Goal: Task Accomplishment & Management: Manage account settings

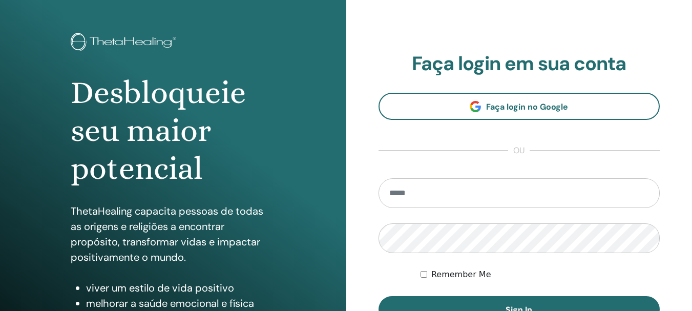
scroll to position [51, 0]
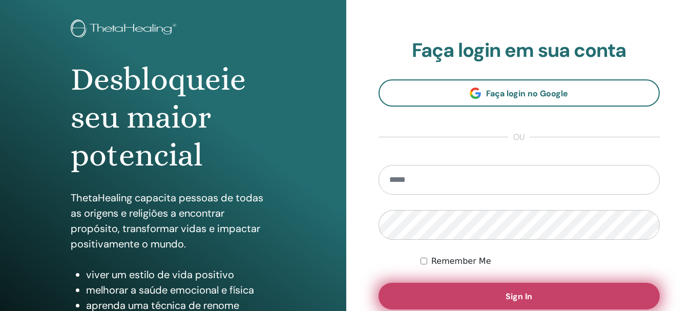
type input "**********"
click at [490, 298] on button "Sign In" at bounding box center [520, 296] width 282 height 27
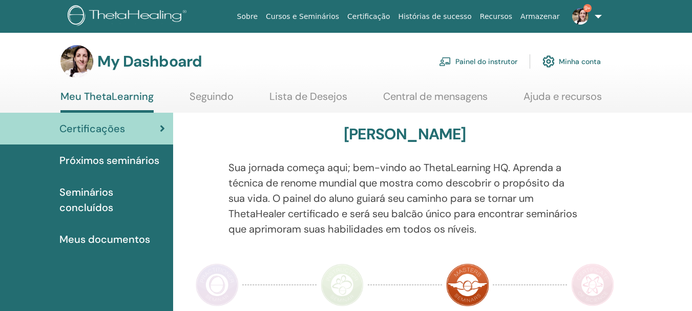
click at [487, 63] on link "Painel do instrutor" at bounding box center [478, 61] width 78 height 23
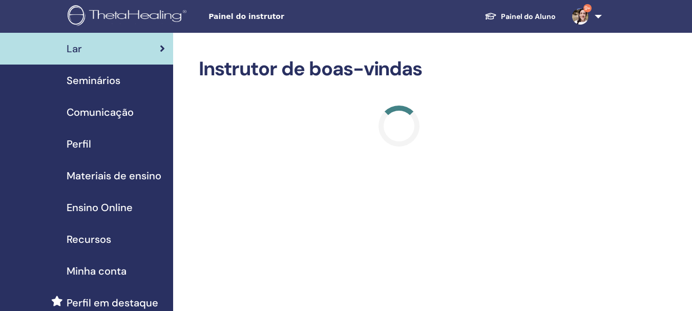
click at [118, 77] on span "Seminários" at bounding box center [94, 80] width 54 height 15
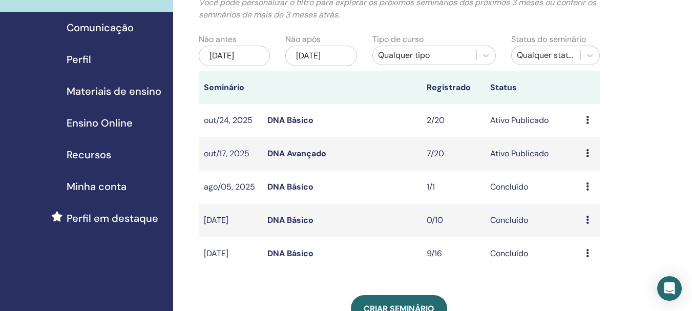
scroll to position [102, 0]
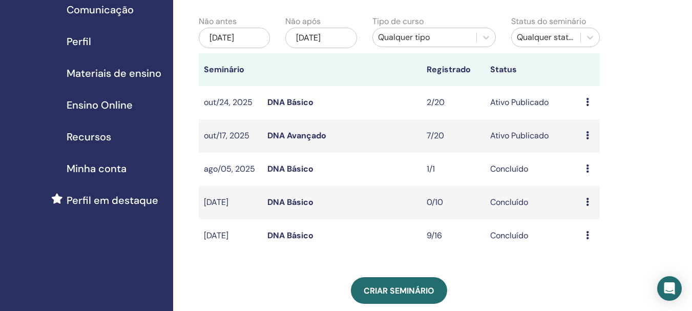
click at [302, 102] on link "DNA Básico" at bounding box center [290, 102] width 46 height 11
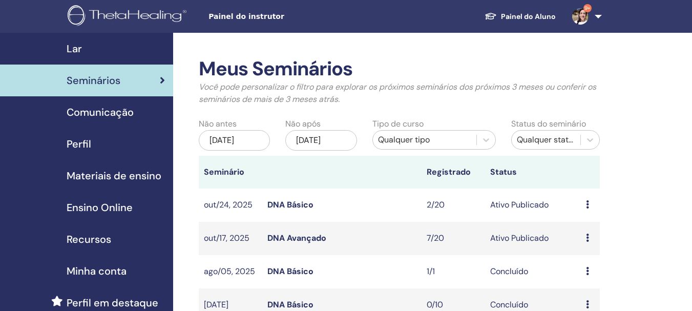
scroll to position [102, 0]
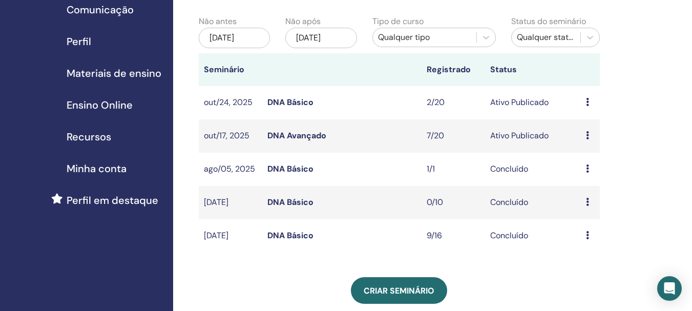
click at [286, 136] on link "DNA Avançado" at bounding box center [296, 135] width 59 height 11
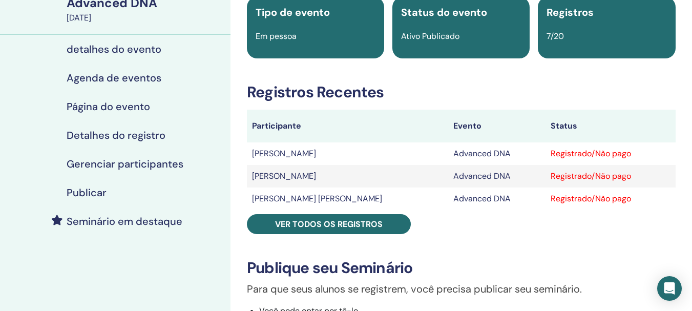
scroll to position [102, 0]
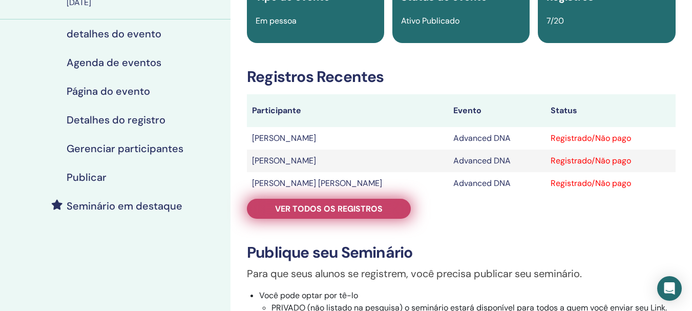
click at [345, 210] on span "Ver todos os registros" at bounding box center [329, 208] width 108 height 11
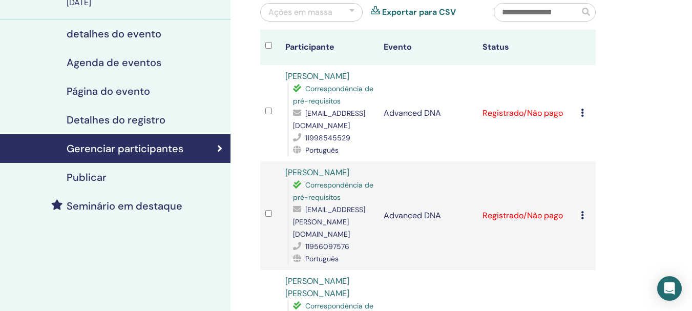
click at [582, 114] on icon at bounding box center [582, 113] width 3 height 8
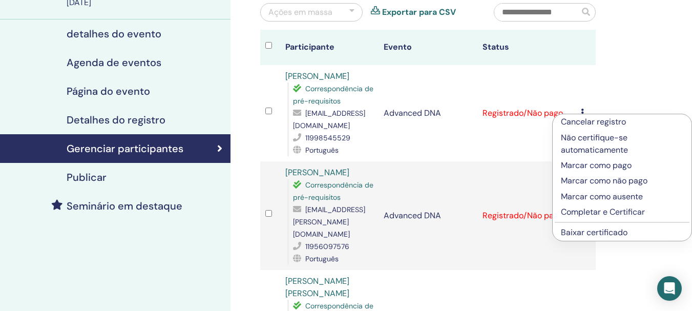
click at [601, 167] on p "Marcar como pago" at bounding box center [622, 165] width 122 height 12
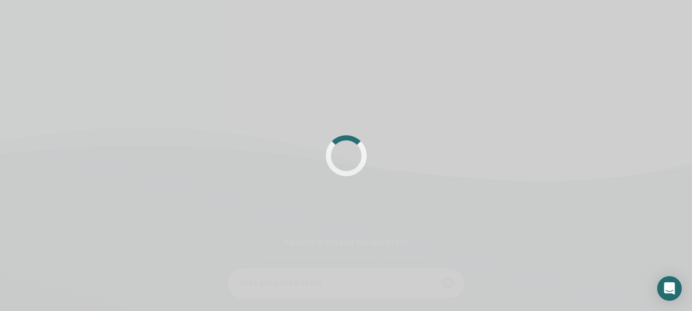
scroll to position [102, 0]
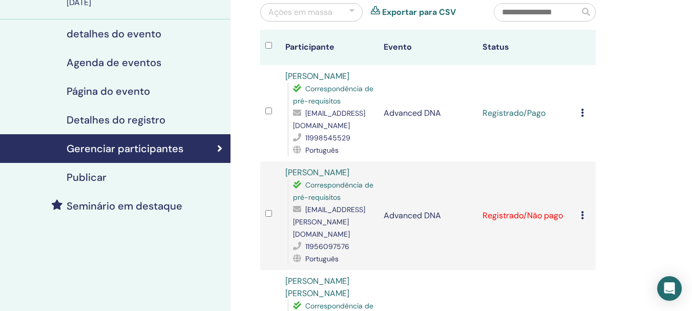
click at [582, 114] on icon at bounding box center [582, 113] width 3 height 8
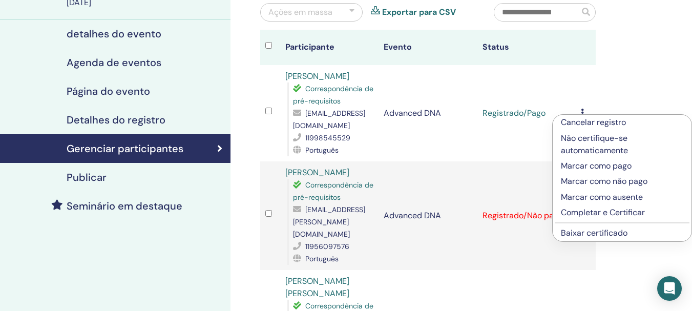
click at [603, 215] on p "Completar e Certificar" at bounding box center [622, 212] width 122 height 12
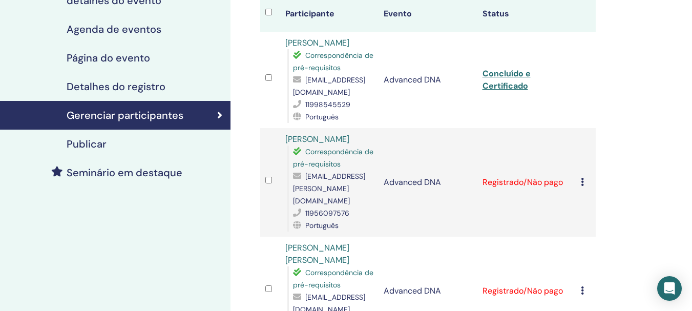
scroll to position [154, 0]
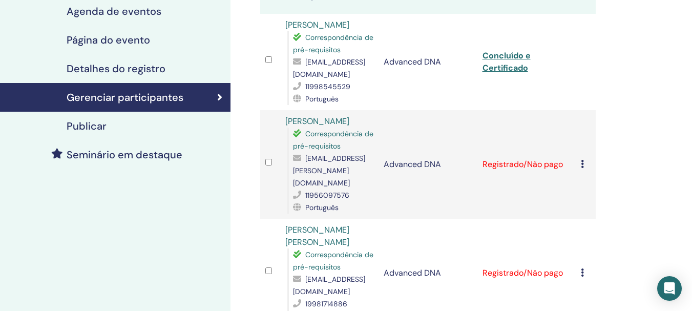
click at [582, 160] on icon at bounding box center [582, 164] width 3 height 8
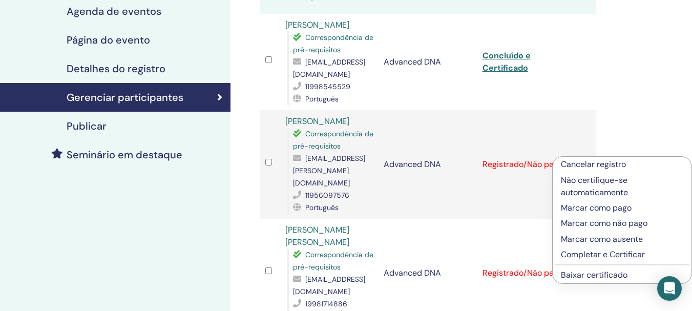
click at [589, 209] on p "Marcar como pago" at bounding box center [622, 208] width 122 height 12
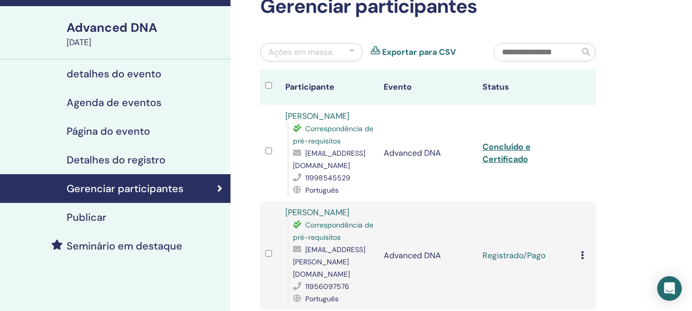
scroll to position [102, 0]
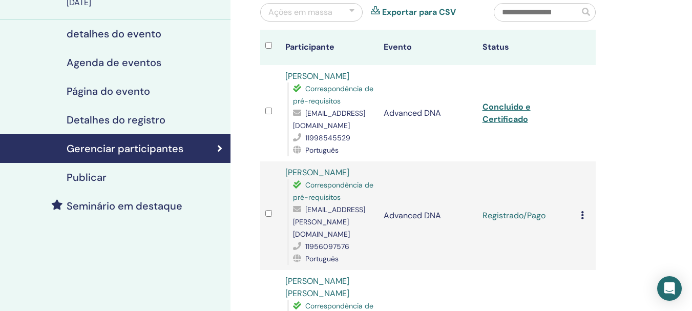
click at [584, 211] on icon at bounding box center [582, 215] width 3 height 8
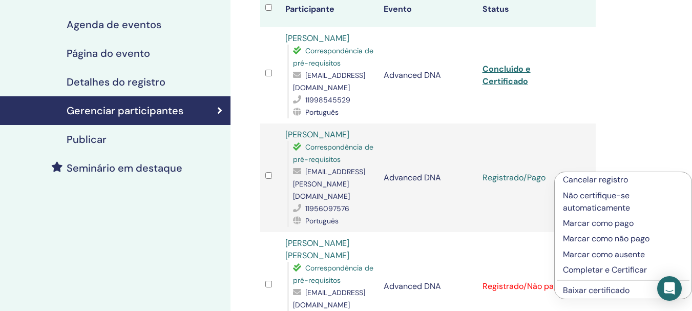
scroll to position [205, 0]
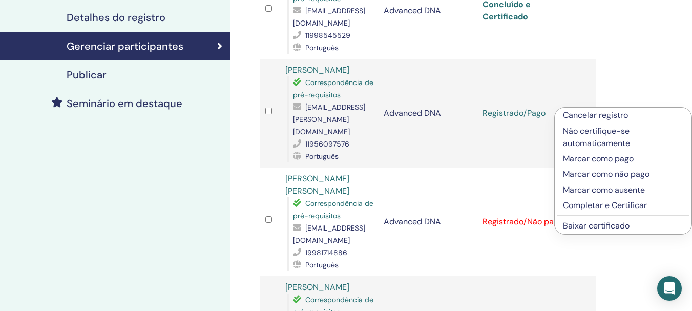
click at [587, 208] on p "Completar e Certificar" at bounding box center [623, 205] width 120 height 12
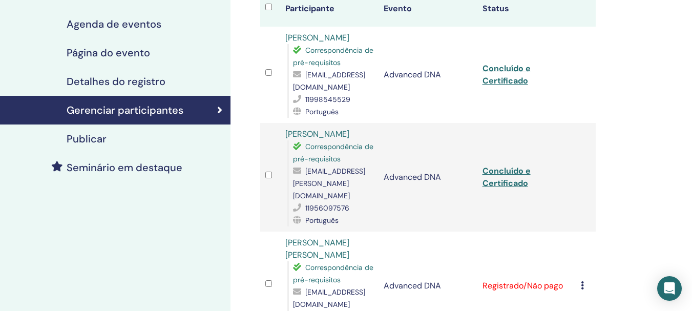
scroll to position [205, 0]
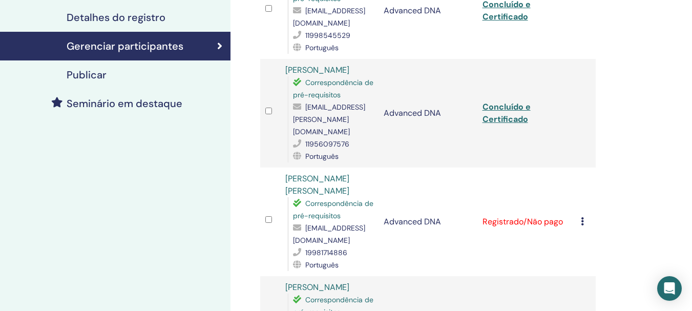
click at [583, 217] on icon at bounding box center [582, 221] width 3 height 8
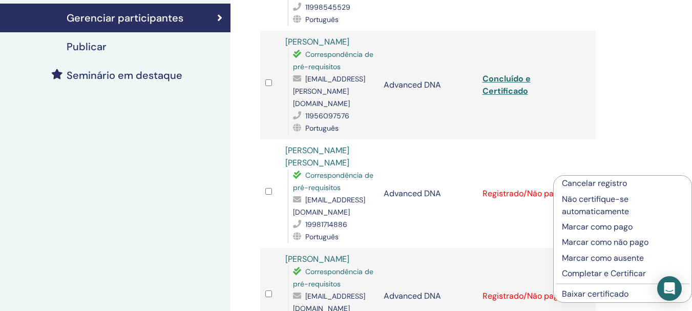
scroll to position [256, 0]
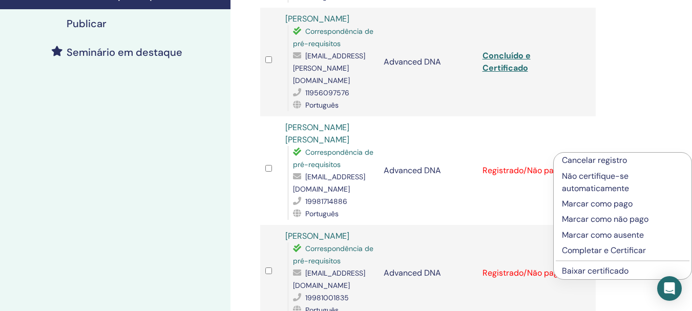
click at [585, 204] on p "Marcar como pago" at bounding box center [622, 204] width 121 height 12
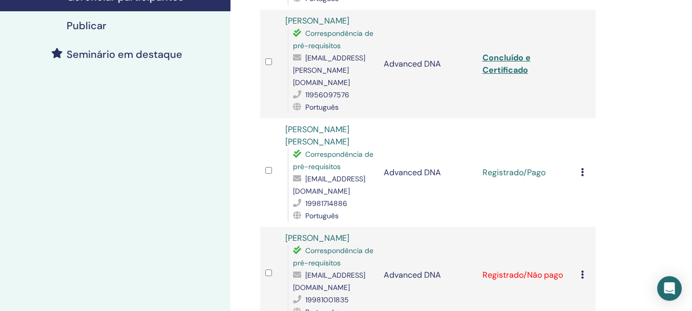
scroll to position [256, 0]
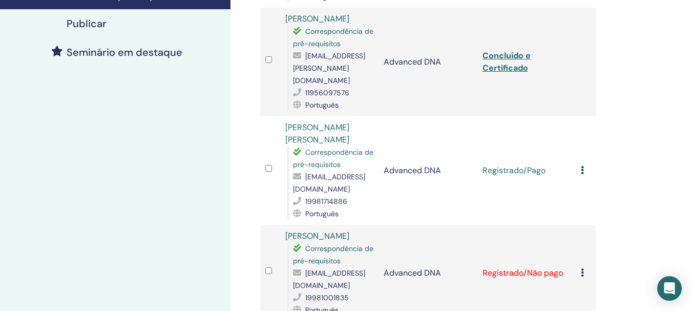
click at [581, 152] on td "Cancelar registro Não certifique-se automaticamente Marcar como pago Marcar com…" at bounding box center [586, 170] width 20 height 109
click at [583, 166] on icon at bounding box center [582, 170] width 3 height 8
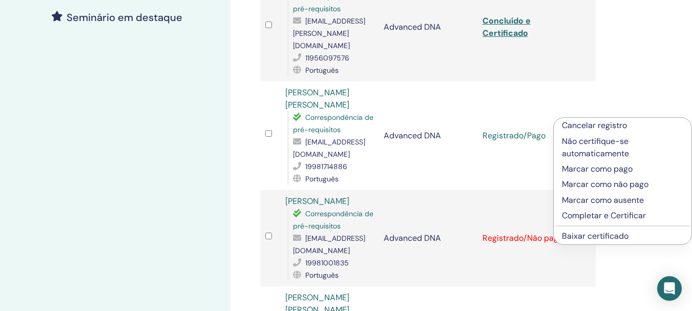
scroll to position [307, 0]
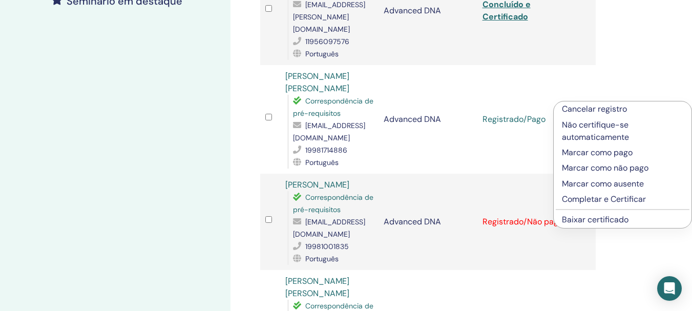
click at [593, 199] on p "Completar e Certificar" at bounding box center [622, 199] width 121 height 12
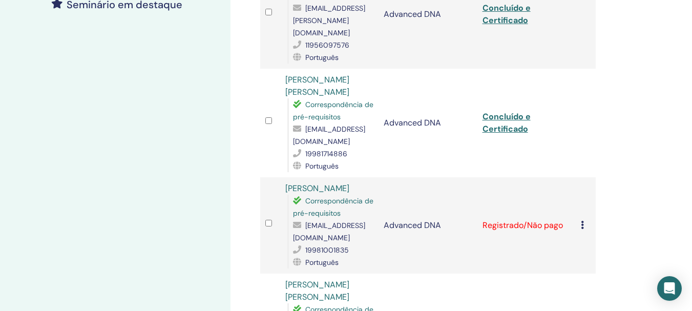
scroll to position [307, 0]
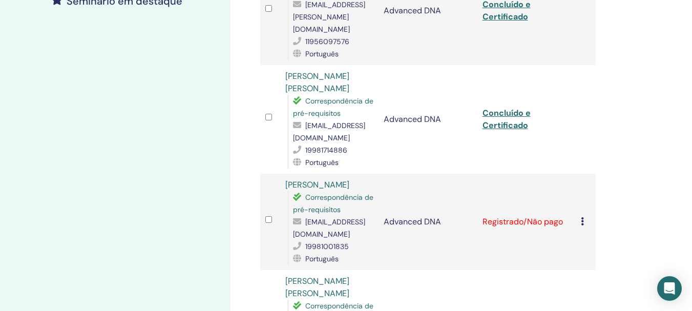
click at [582, 217] on icon at bounding box center [582, 221] width 3 height 8
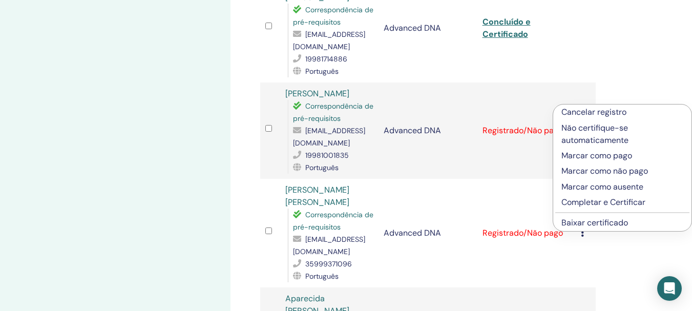
scroll to position [410, 0]
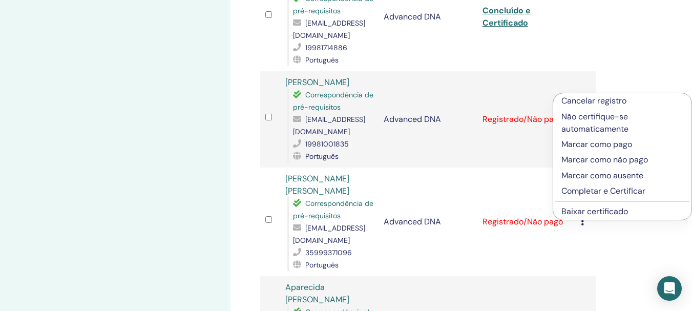
click at [591, 146] on p "Marcar como pago" at bounding box center [623, 144] width 122 height 12
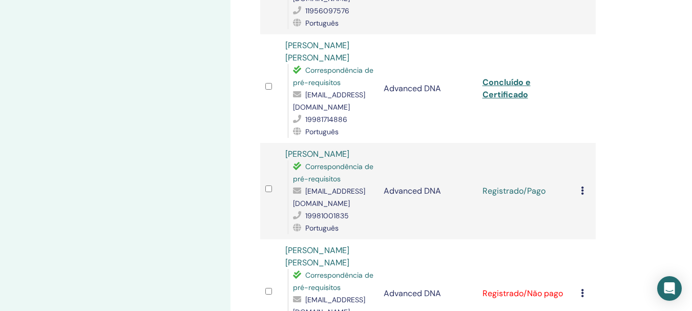
scroll to position [346, 0]
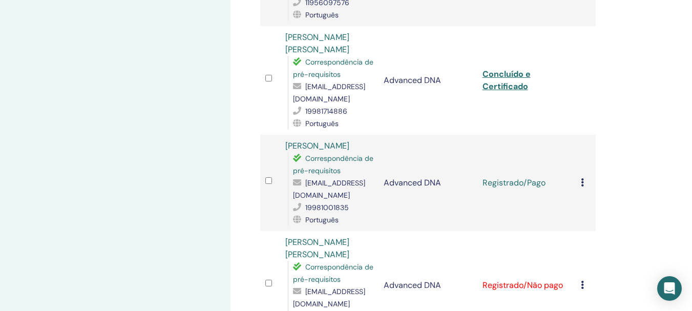
click at [581, 161] on td "Cancelar registro Não certifique-se automaticamente Marcar como pago Marcar com…" at bounding box center [586, 183] width 20 height 96
click at [582, 178] on icon at bounding box center [582, 182] width 3 height 8
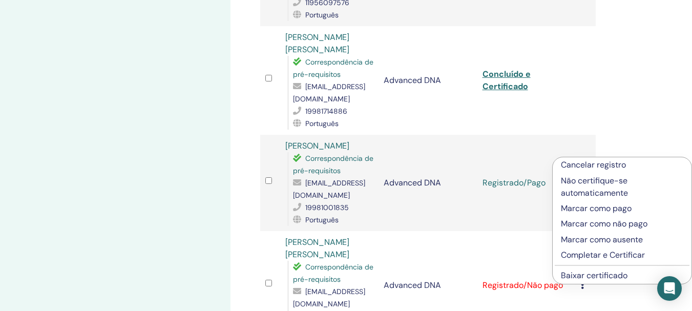
click at [617, 254] on p "Completar e Certificar" at bounding box center [622, 255] width 122 height 12
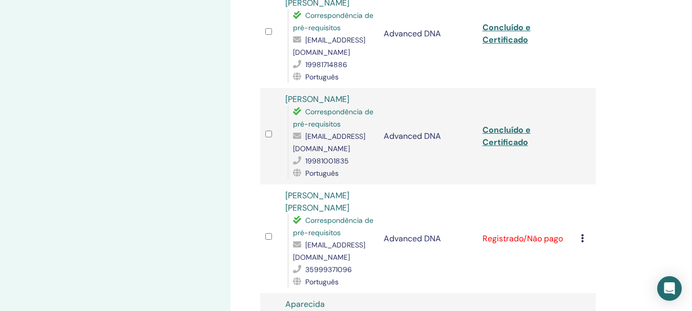
scroll to position [410, 0]
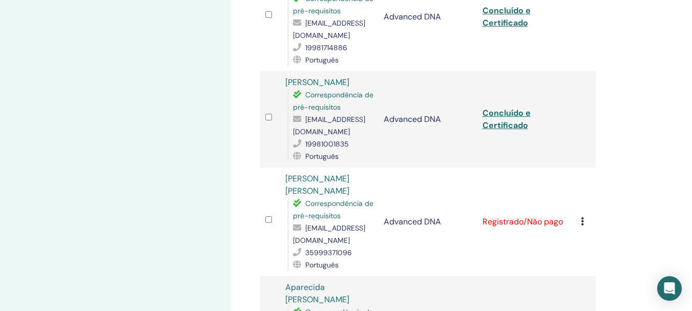
click at [583, 217] on icon at bounding box center [582, 221] width 3 height 8
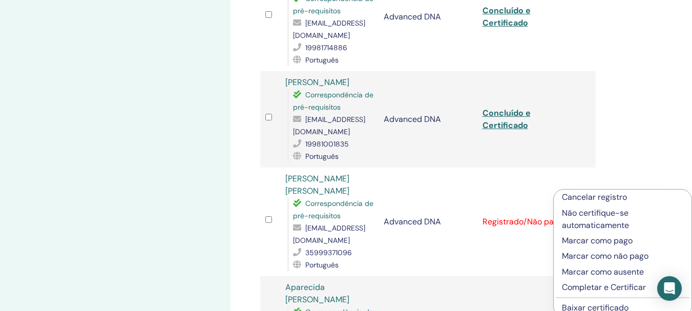
click at [614, 242] on p "Marcar como pago" at bounding box center [622, 241] width 121 height 12
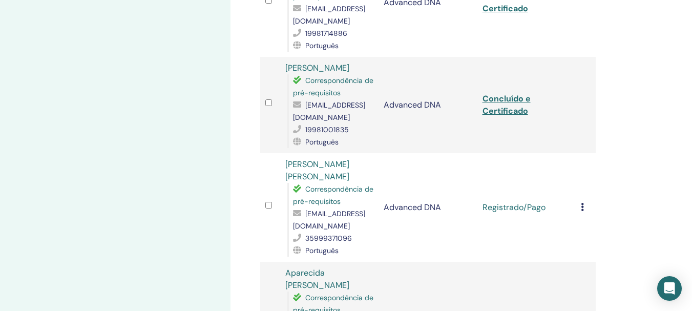
scroll to position [500, 0]
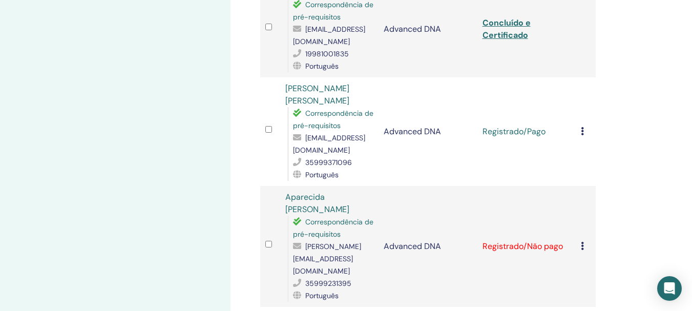
click at [581, 201] on td "Cancelar registro Não certifique-se automaticamente Marcar como pago Marcar com…" at bounding box center [586, 246] width 20 height 121
click at [581, 127] on icon at bounding box center [582, 131] width 3 height 8
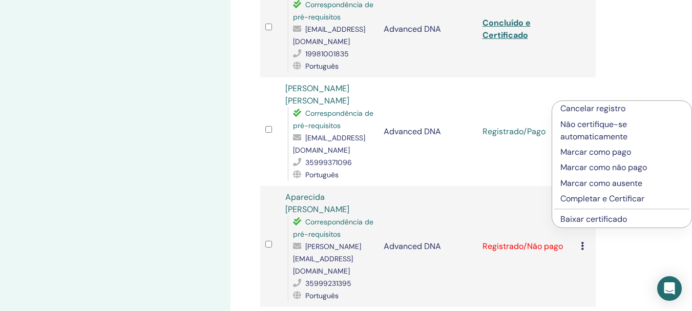
click at [612, 195] on p "Completar e Certificar" at bounding box center [622, 199] width 123 height 12
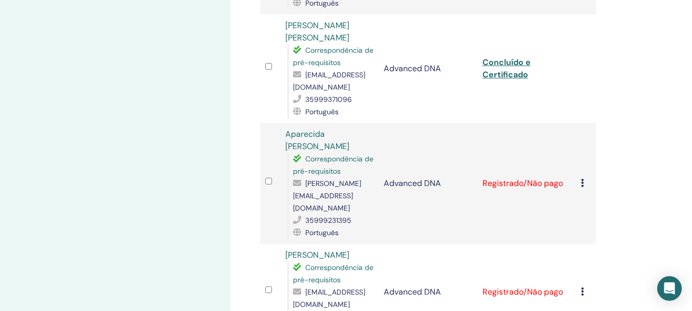
scroll to position [564, 0]
click at [583, 178] on icon at bounding box center [582, 182] width 3 height 8
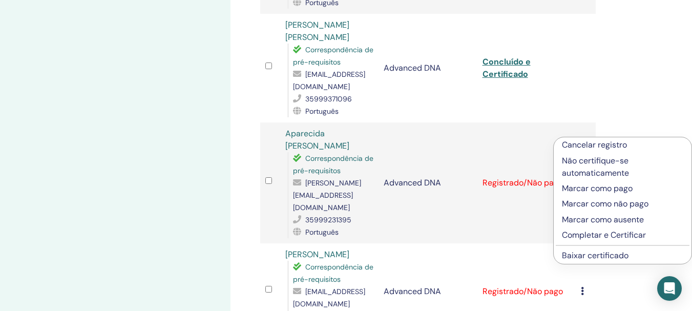
click at [591, 188] on p "Marcar como pago" at bounding box center [622, 188] width 121 height 12
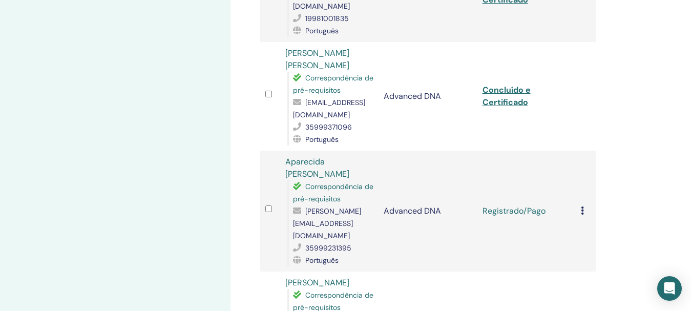
scroll to position [564, 0]
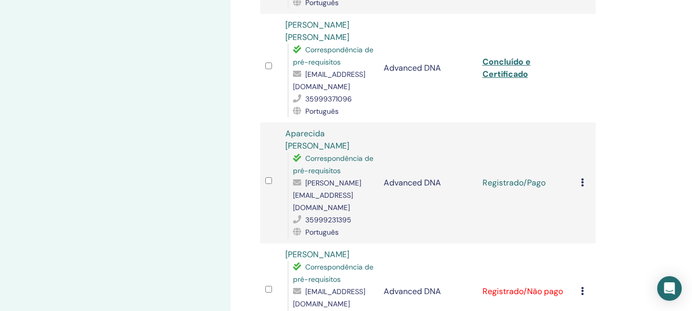
click at [582, 178] on icon at bounding box center [582, 182] width 3 height 8
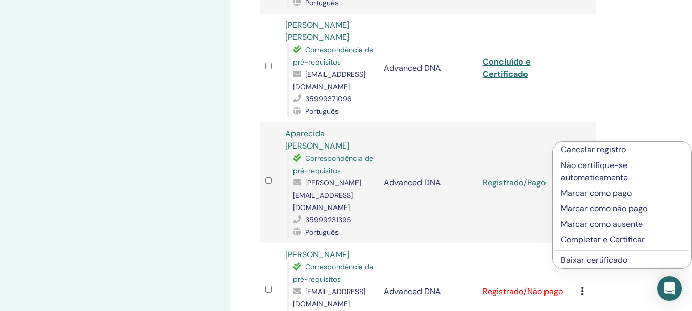
click at [594, 237] on p "Completar e Certificar" at bounding box center [622, 240] width 122 height 12
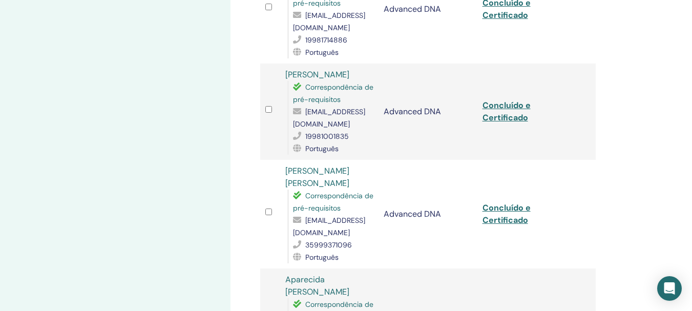
scroll to position [615, 0]
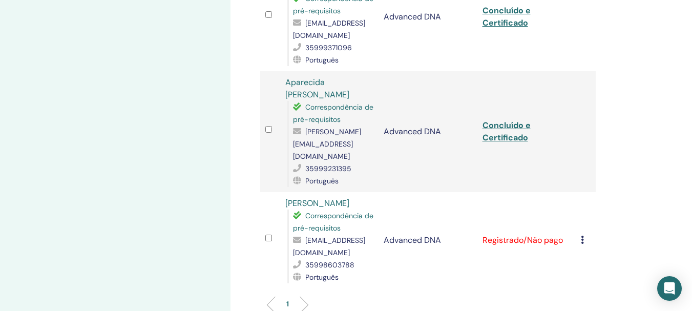
click at [582, 236] on icon at bounding box center [582, 240] width 3 height 8
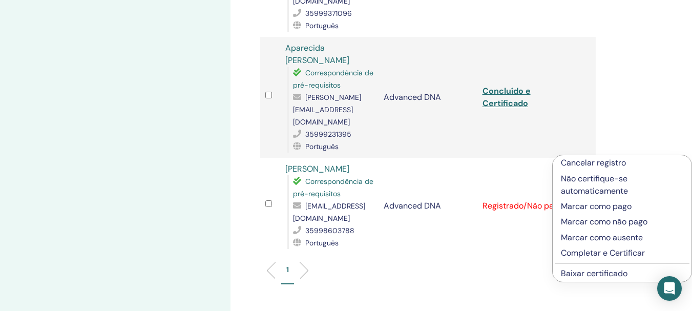
scroll to position [666, 0]
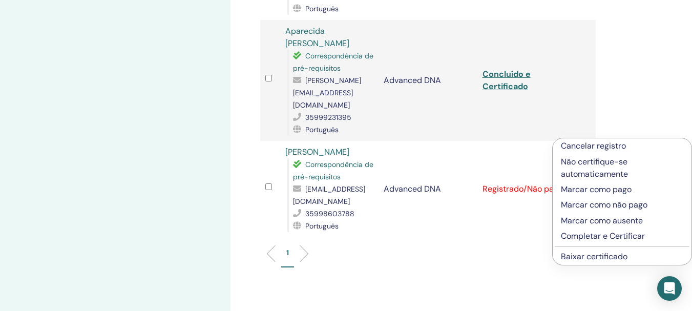
click at [593, 189] on p "Marcar como pago" at bounding box center [622, 189] width 122 height 12
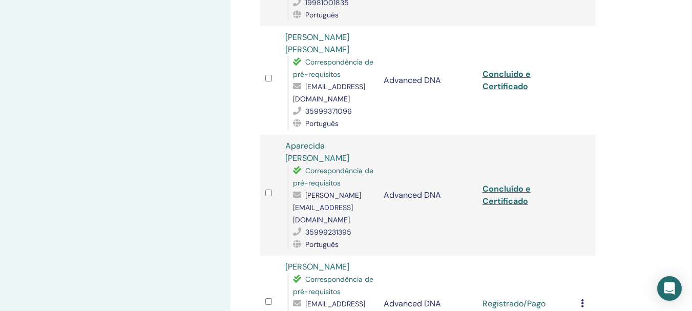
scroll to position [756, 0]
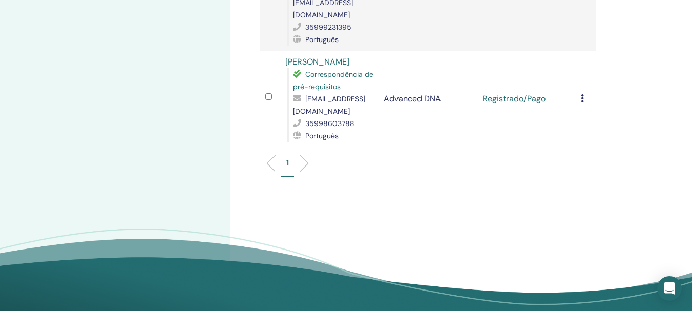
click at [582, 94] on icon at bounding box center [582, 98] width 3 height 8
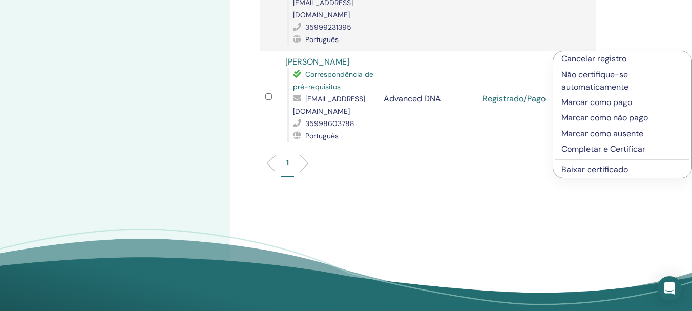
click at [613, 149] on p "Completar e Certificar" at bounding box center [623, 149] width 122 height 12
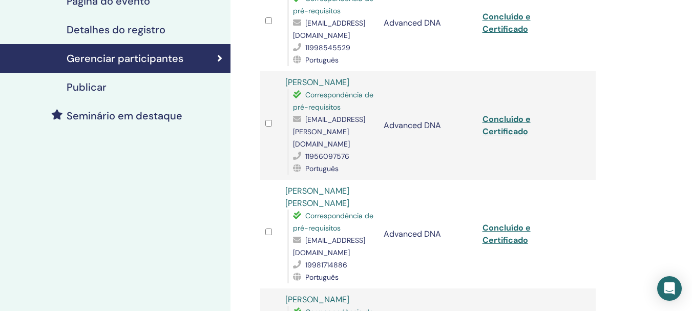
scroll to position [39, 0]
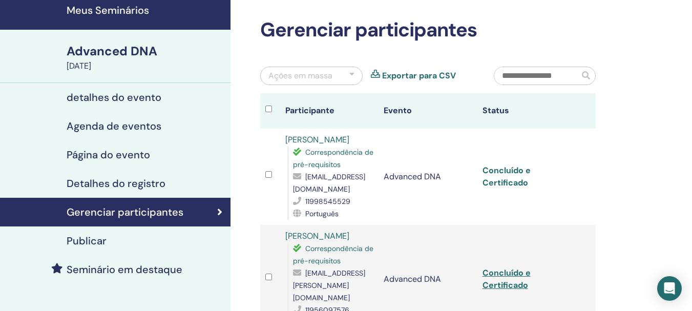
click at [516, 168] on link "Concluído e Certificado" at bounding box center [507, 176] width 48 height 23
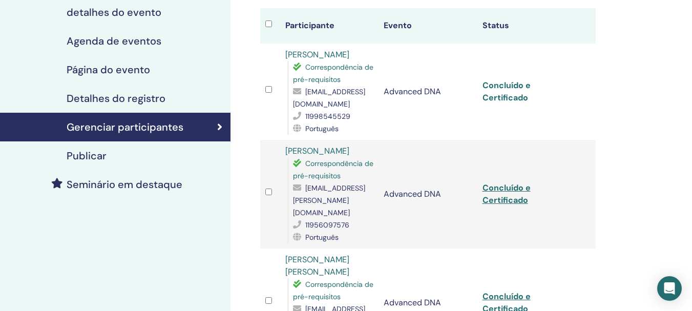
scroll to position [141, 0]
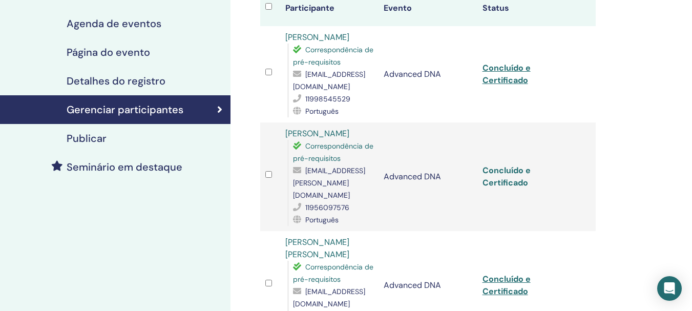
click at [515, 165] on link "Concluído e Certificado" at bounding box center [507, 176] width 48 height 23
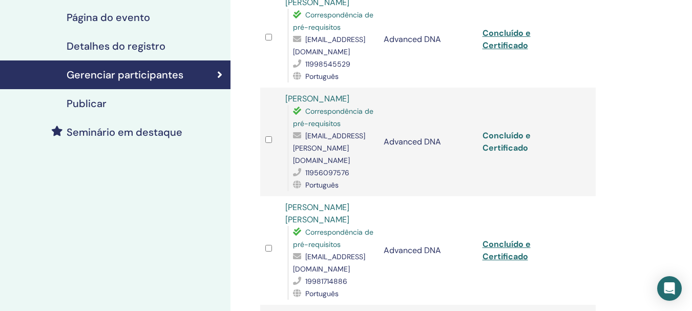
scroll to position [193, 0]
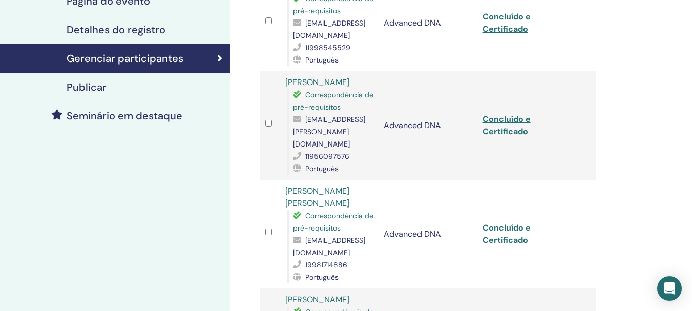
click at [520, 222] on link "Concluído e Certificado" at bounding box center [507, 233] width 48 height 23
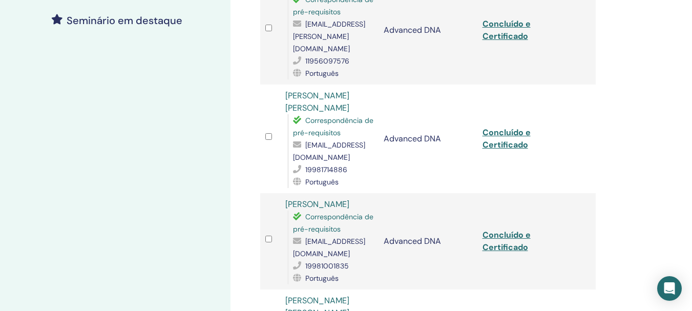
scroll to position [295, 0]
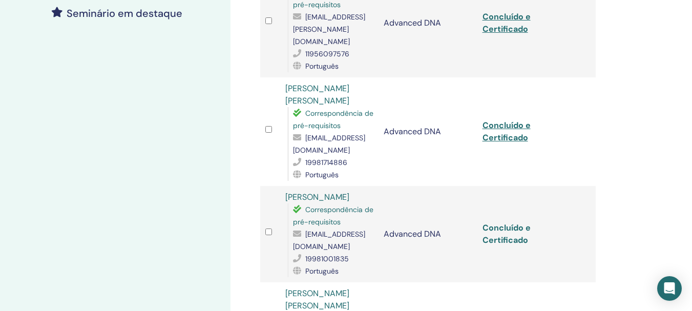
click at [512, 222] on link "Concluído e Certificado" at bounding box center [507, 233] width 48 height 23
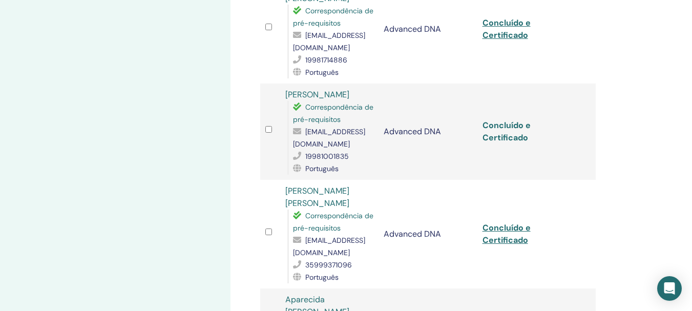
scroll to position [449, 0]
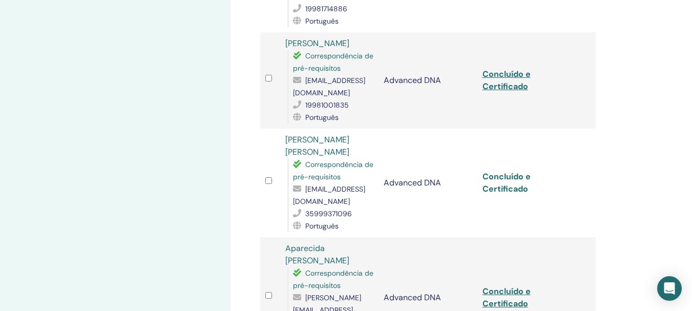
click at [513, 171] on link "Concluído e Certificado" at bounding box center [507, 182] width 48 height 23
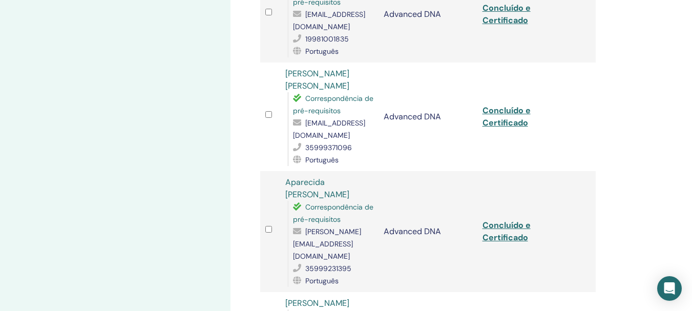
scroll to position [500, 0]
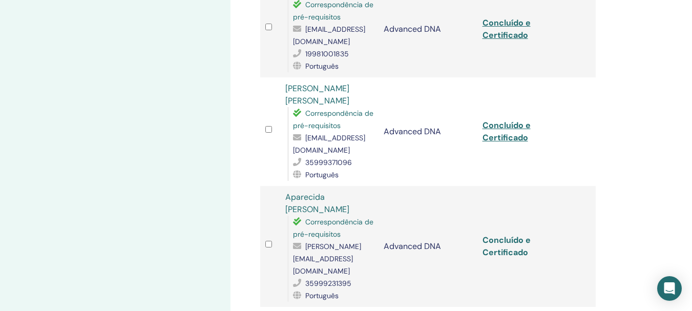
click at [509, 235] on link "Concluído e Certificado" at bounding box center [507, 246] width 48 height 23
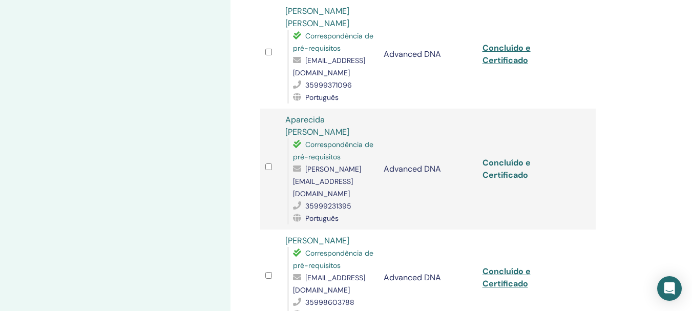
scroll to position [603, 0]
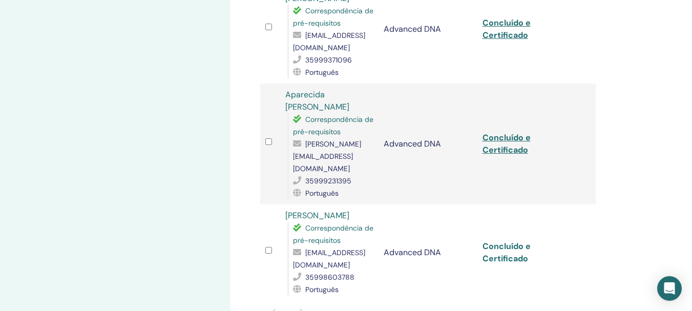
click at [518, 241] on link "Concluído e Certificado" at bounding box center [507, 252] width 48 height 23
